Goal: Task Accomplishment & Management: Complete application form

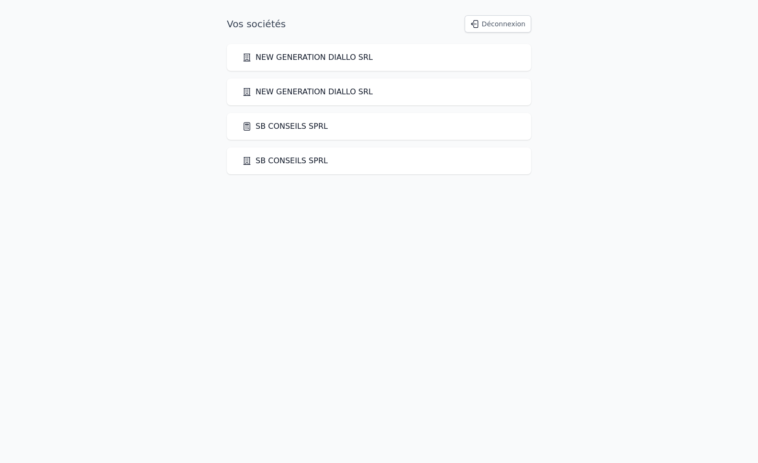
click at [294, 128] on link "SB CONSEILS SPRL" at bounding box center [285, 126] width 86 height 11
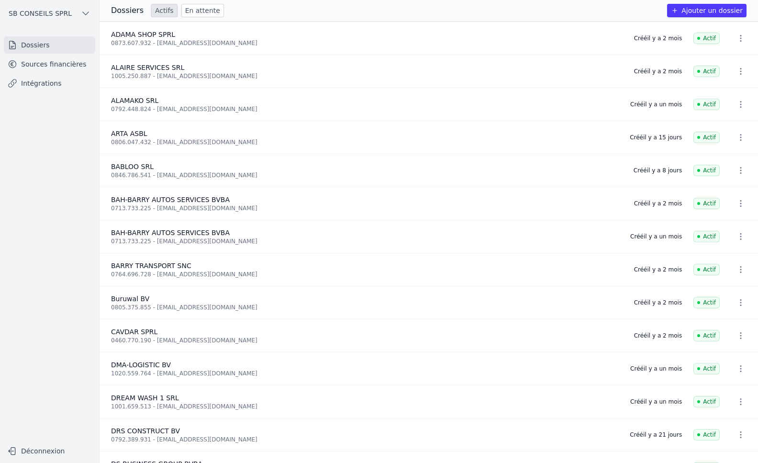
click at [728, 11] on button "Ajouter un dossier" at bounding box center [706, 10] width 79 height 13
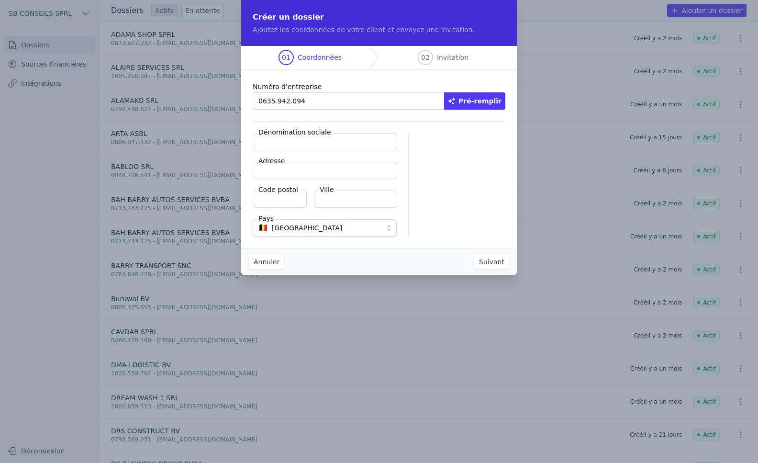
type input "0635.942.094"
click at [484, 101] on button "Pré-remplir" at bounding box center [474, 100] width 61 height 17
type input "ALPHA SERVICES [GEOGRAPHIC_DATA] SPRL"
type input "Chemin Vert 4/7"
type input "1120"
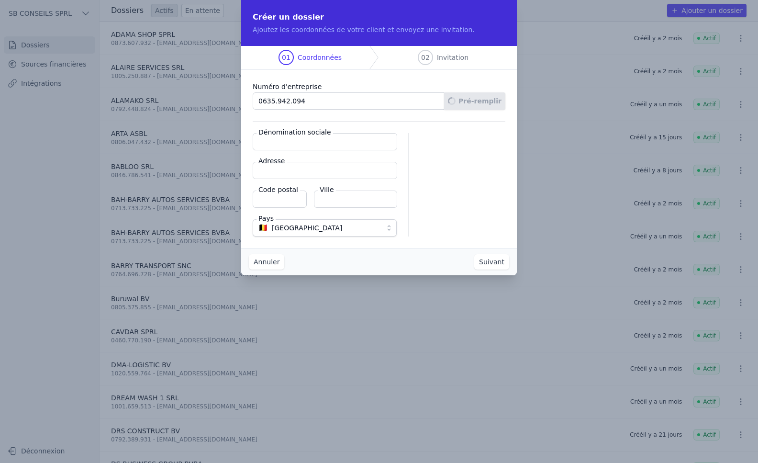
type input "[GEOGRAPHIC_DATA]"
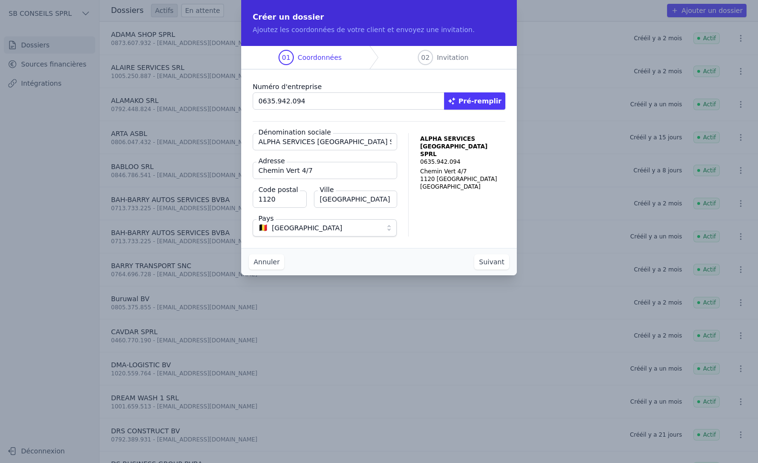
click at [495, 262] on button "Suivant" at bounding box center [491, 261] width 35 height 15
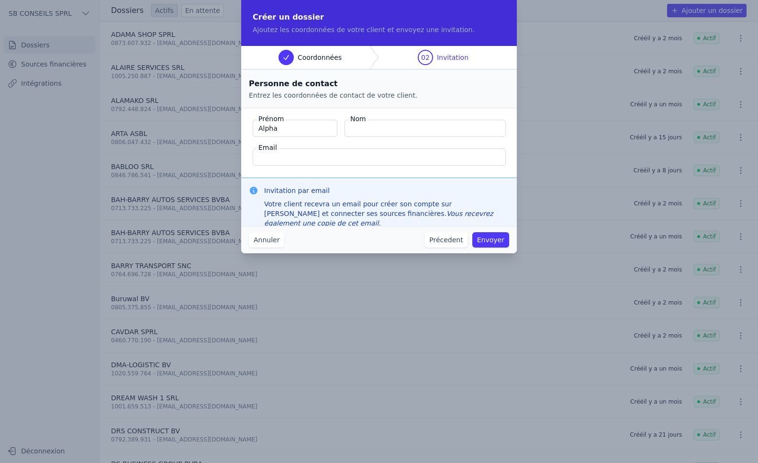
type input "Alpha"
type input "SOW"
click at [312, 157] on input "Email" at bounding box center [379, 156] width 253 height 17
type input "S"
type input "[EMAIL_ADDRESS][DOMAIN_NAME]"
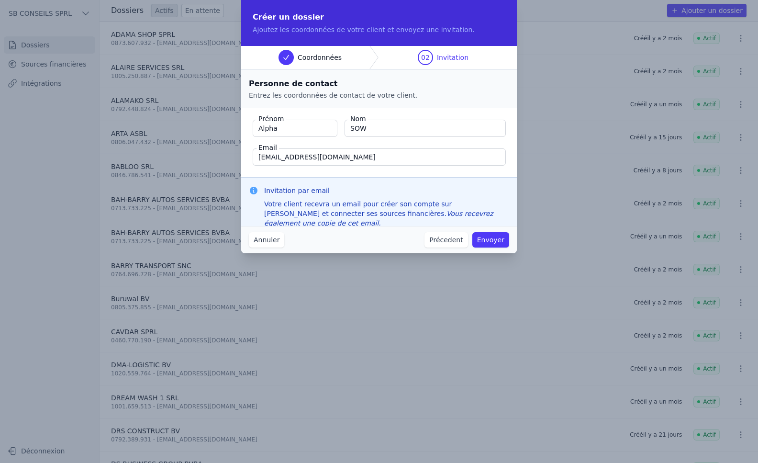
click at [500, 240] on button "Envoyer" at bounding box center [490, 239] width 37 height 15
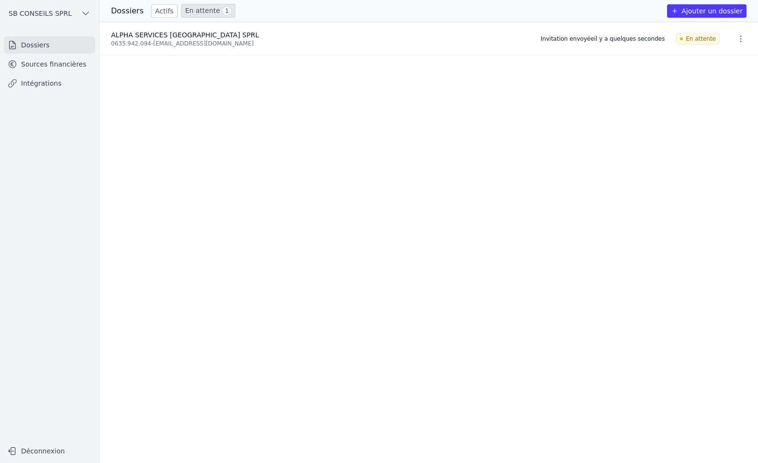
click at [599, 37] on div "Invitation envoyée il y a quelques secondes" at bounding box center [603, 39] width 124 height 8
click at [731, 39] on button "button" at bounding box center [740, 38] width 19 height 15
drag, startPoint x: 532, startPoint y: 137, endPoint x: 533, endPoint y: 111, distance: 26.3
click at [536, 123] on div at bounding box center [379, 231] width 758 height 463
click at [738, 41] on icon "button" at bounding box center [741, 39] width 10 height 10
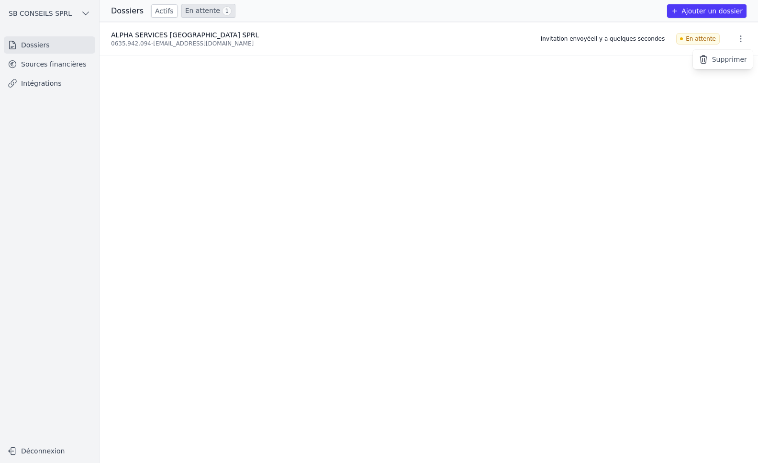
click at [722, 51] on button "Supprimer" at bounding box center [723, 59] width 60 height 19
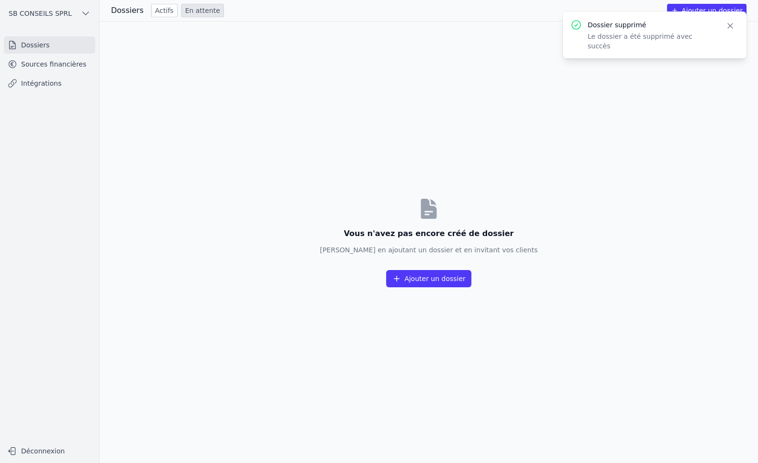
click at [444, 280] on button "Ajouter un dossier" at bounding box center [428, 278] width 85 height 17
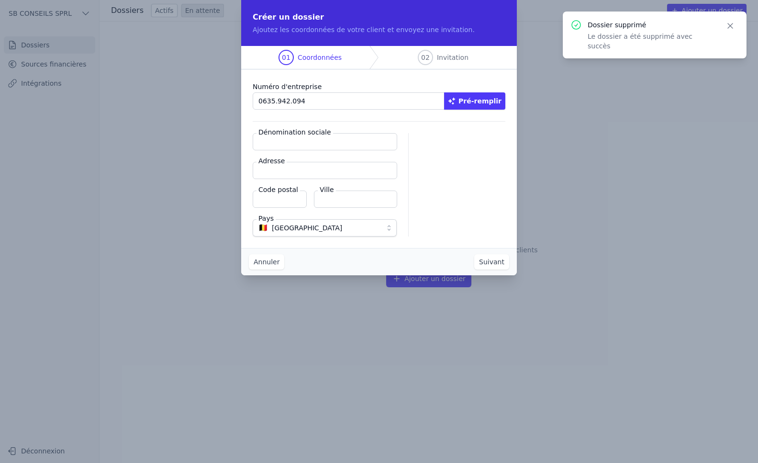
type input "0635.942.094"
click at [473, 101] on button "Pré-remplir" at bounding box center [474, 100] width 61 height 17
type input "ALPHA SERVICES [GEOGRAPHIC_DATA] SPRL"
type input "Chemin Vert 4/7"
type input "1120"
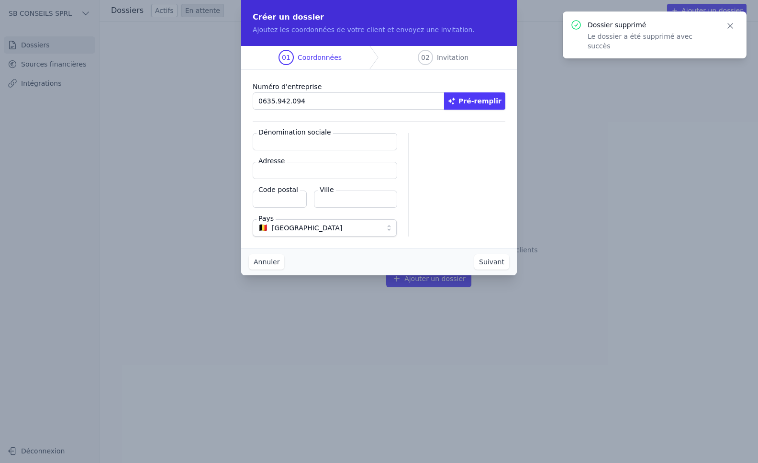
type input "[GEOGRAPHIC_DATA]"
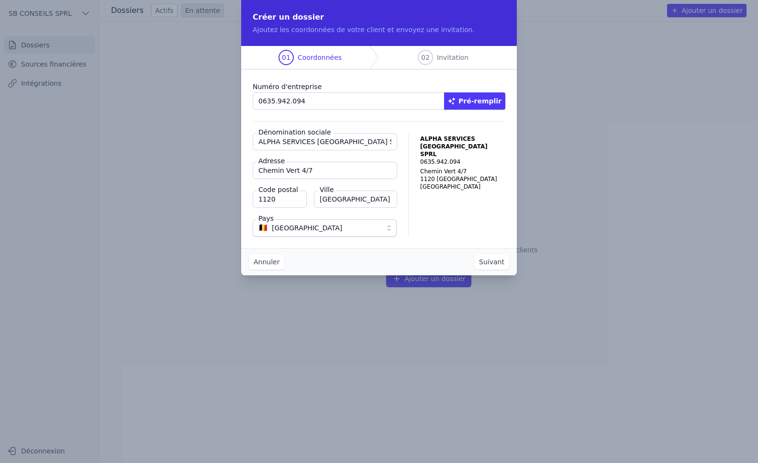
click at [494, 264] on button "Suivant" at bounding box center [491, 261] width 35 height 15
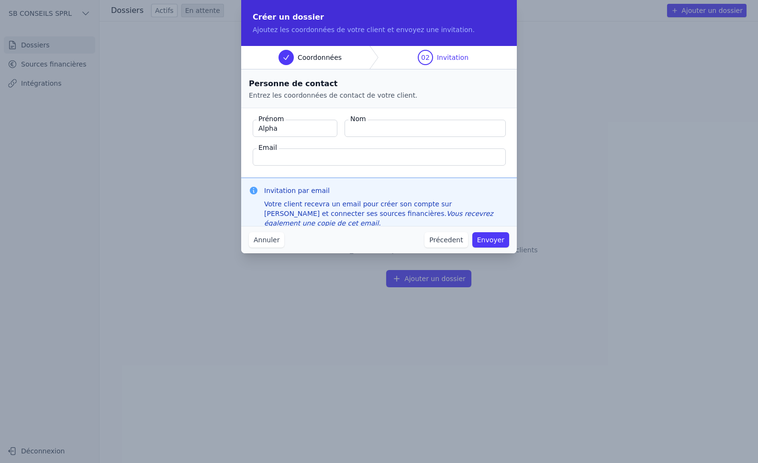
click at [282, 131] on input "Alpha" at bounding box center [295, 128] width 85 height 17
type input "[PERSON_NAME]"
type input "SOW"
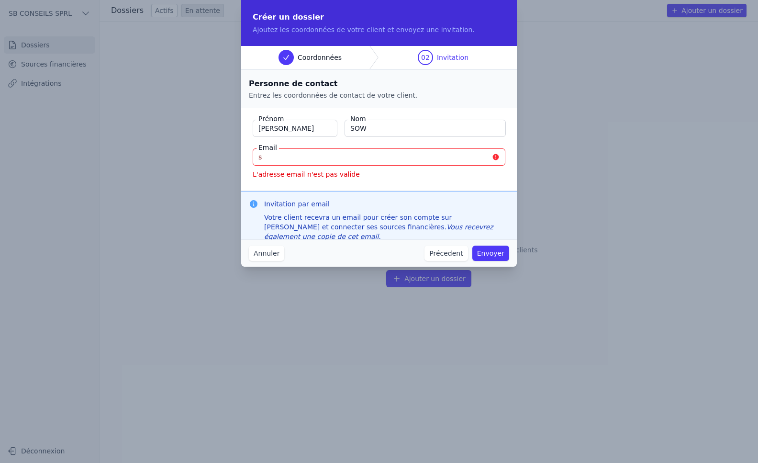
drag, startPoint x: 302, startPoint y: 157, endPoint x: 190, endPoint y: 166, distance: 111.4
click at [205, 165] on div "Créer un dossier Ajoutez les coordonnées de votre client et envoyez une invitat…" at bounding box center [379, 231] width 758 height 463
paste input "[EMAIL_ADDRESS][DOMAIN_NAME]"
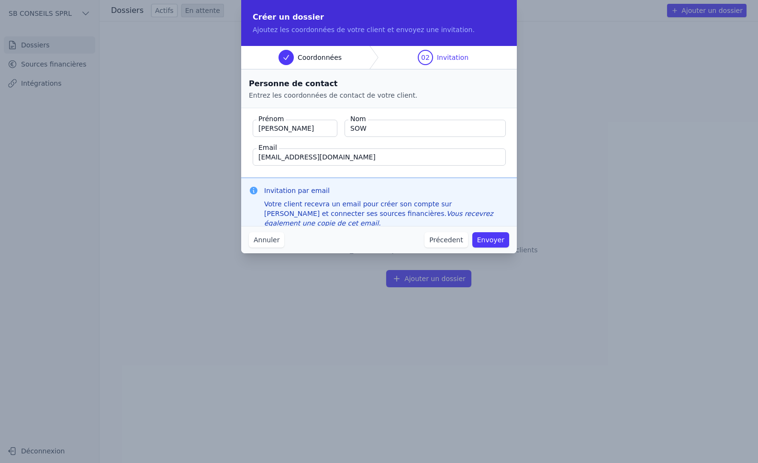
type input "[EMAIL_ADDRESS][DOMAIN_NAME]"
click at [494, 241] on button "Envoyer" at bounding box center [490, 239] width 37 height 15
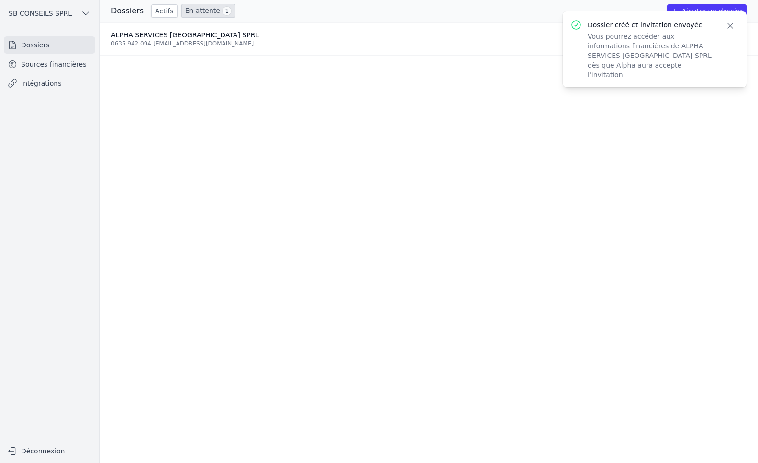
click at [443, 163] on ul "ALPHA SERVICES [GEOGRAPHIC_DATA] SPRL 0635.942.094 - [EMAIL_ADDRESS][DOMAIN_NAM…" at bounding box center [429, 242] width 659 height 441
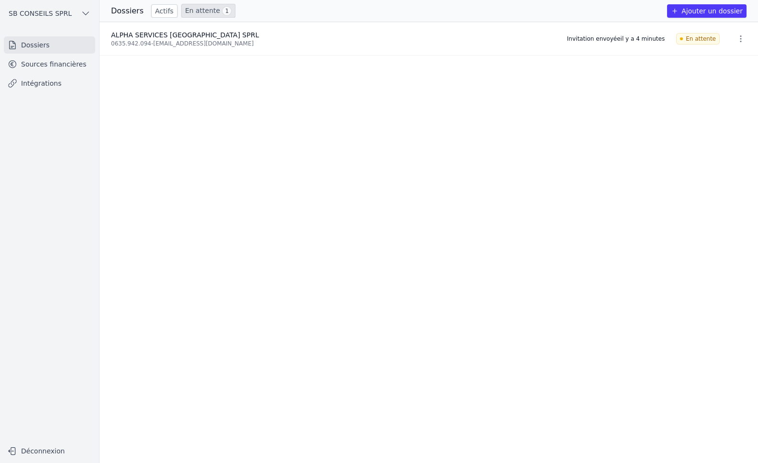
click at [48, 81] on link "Intégrations" at bounding box center [49, 83] width 91 height 17
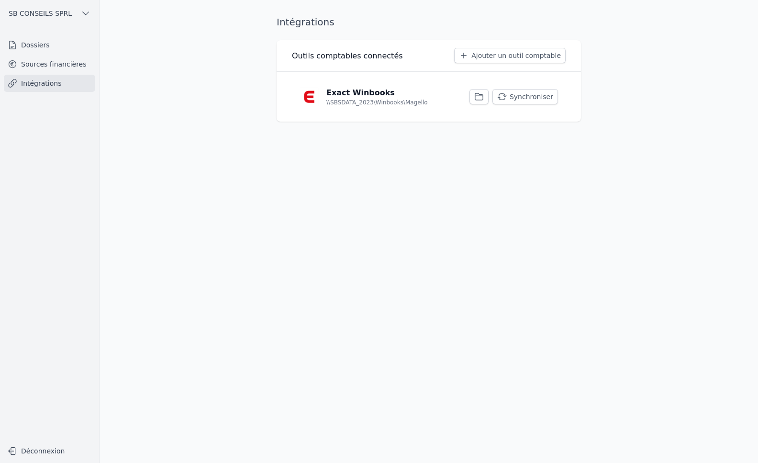
click at [62, 59] on link "Sources financières" at bounding box center [49, 64] width 91 height 17
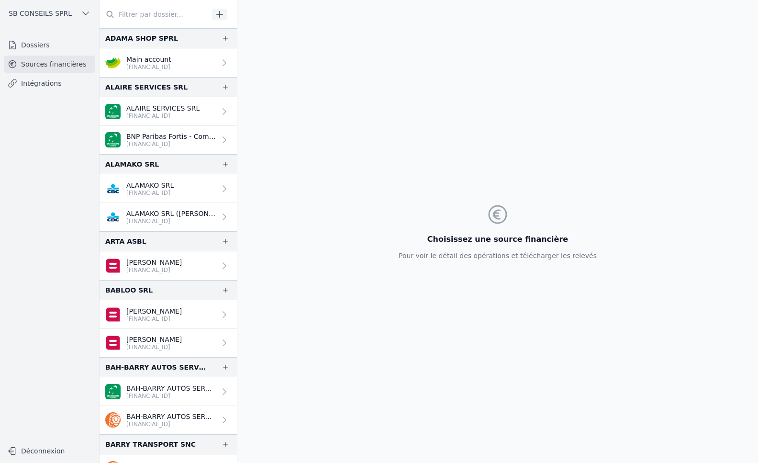
click at [38, 48] on link "Dossiers" at bounding box center [49, 44] width 91 height 17
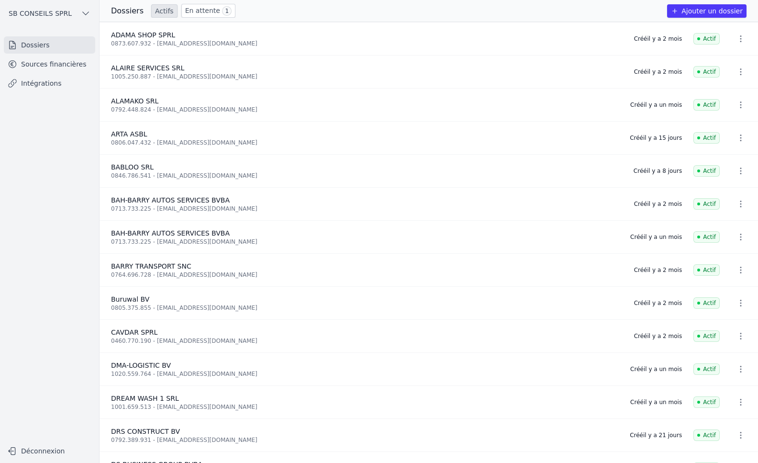
click at [201, 4] on link "En attente 1" at bounding box center [208, 11] width 54 height 14
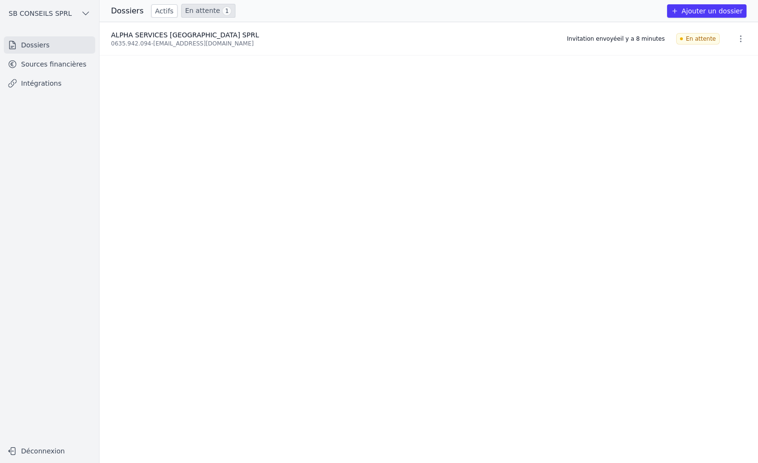
click at [163, 10] on link "Actifs" at bounding box center [164, 10] width 26 height 13
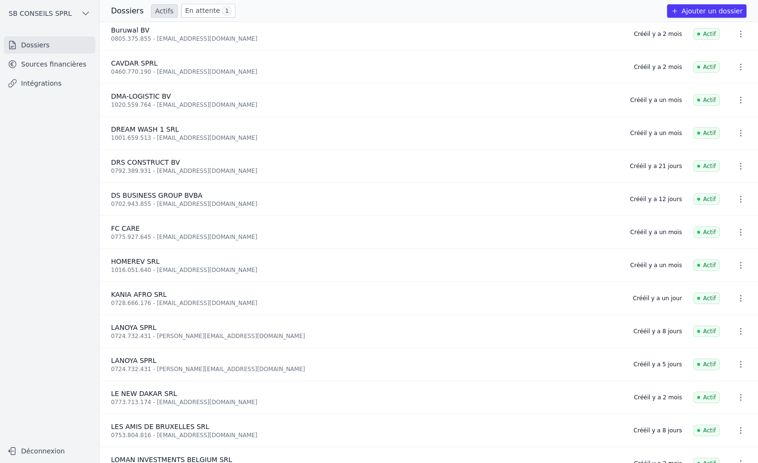
scroll to position [287, 0]
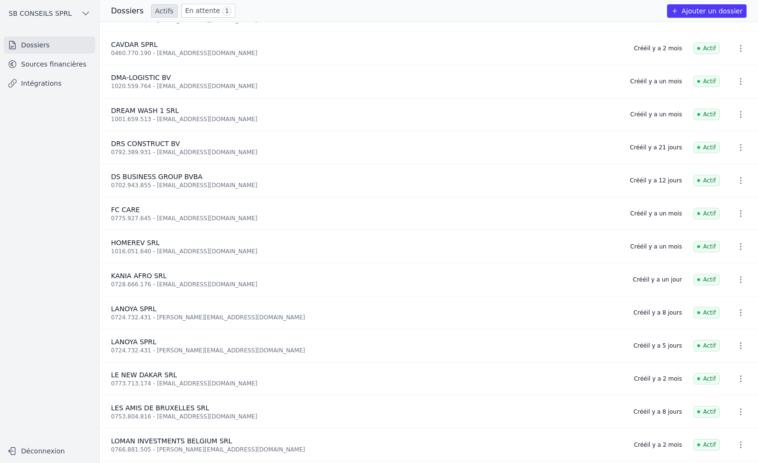
click at [738, 313] on icon "button" at bounding box center [741, 313] width 10 height 10
click at [661, 309] on div at bounding box center [379, 231] width 758 height 463
click at [132, 313] on div "0724.732.431 - [PERSON_NAME][EMAIL_ADDRESS][DOMAIN_NAME]" at bounding box center [366, 317] width 511 height 8
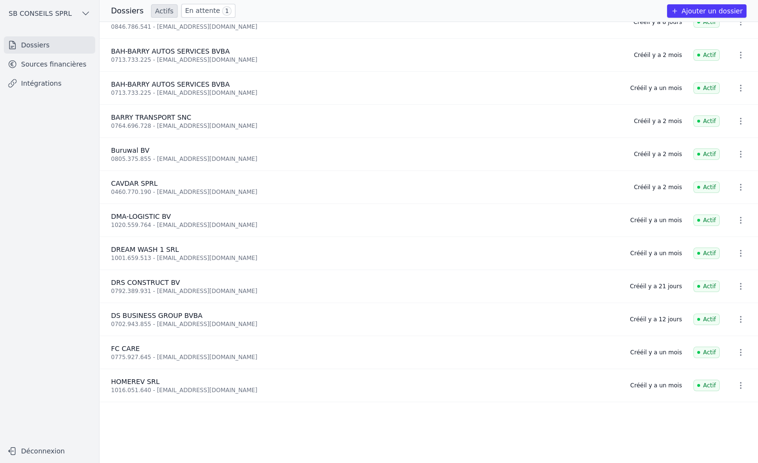
scroll to position [0, 0]
